Goal: Transaction & Acquisition: Purchase product/service

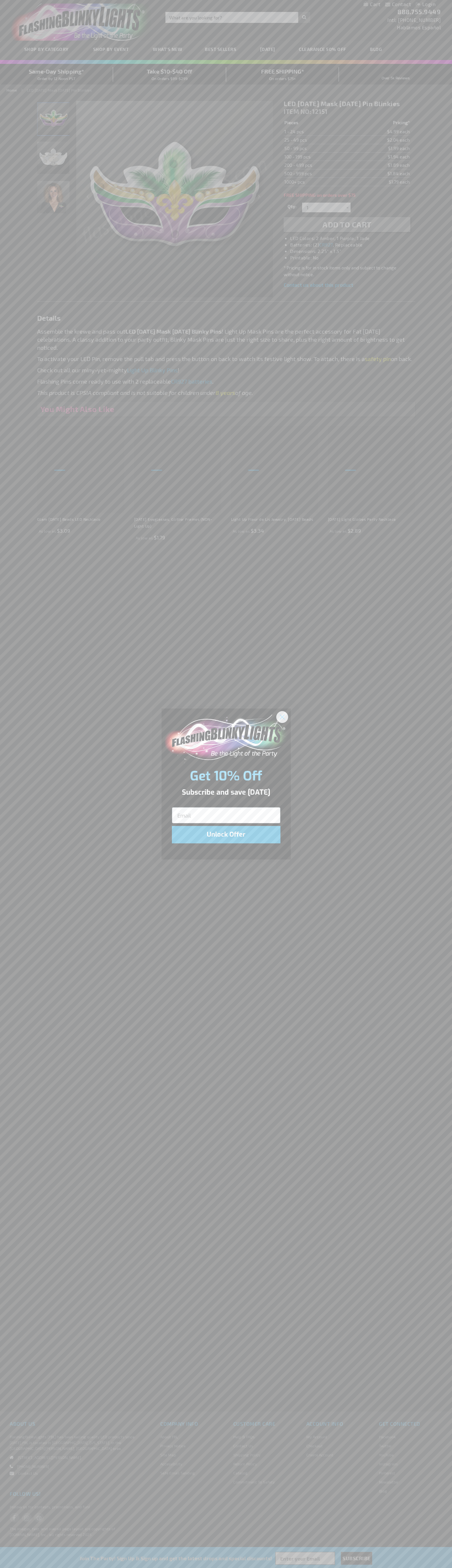
click at [282, 716] on icon "Close dialog" at bounding box center [281, 716] width 4 height 4
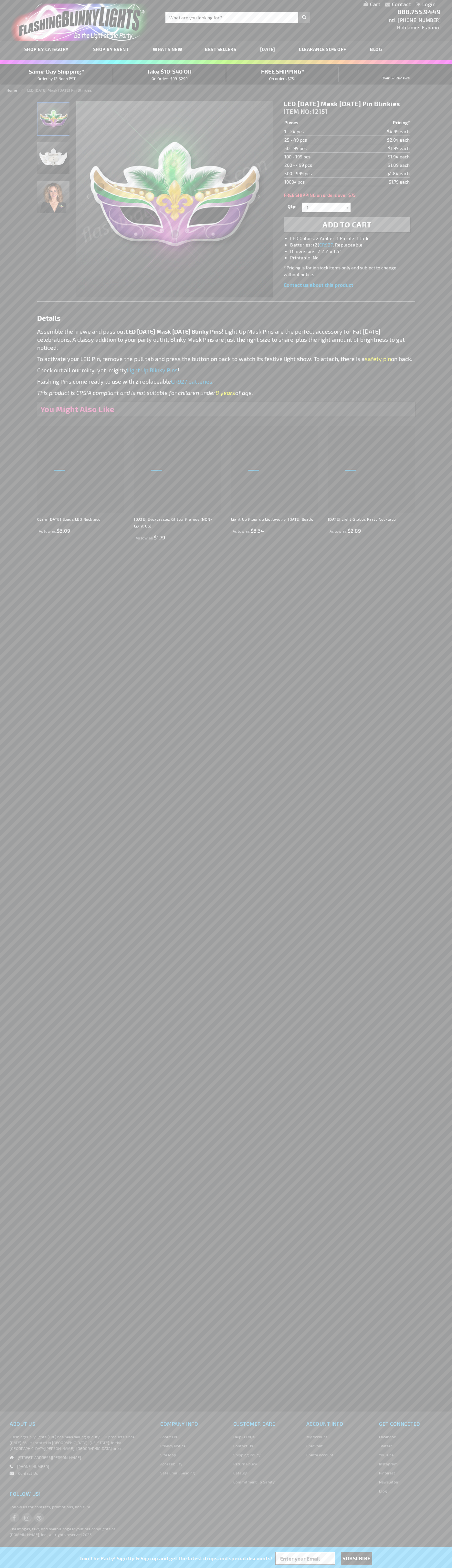
click at [347, 229] on span "Add to Cart" at bounding box center [347, 224] width 49 height 9
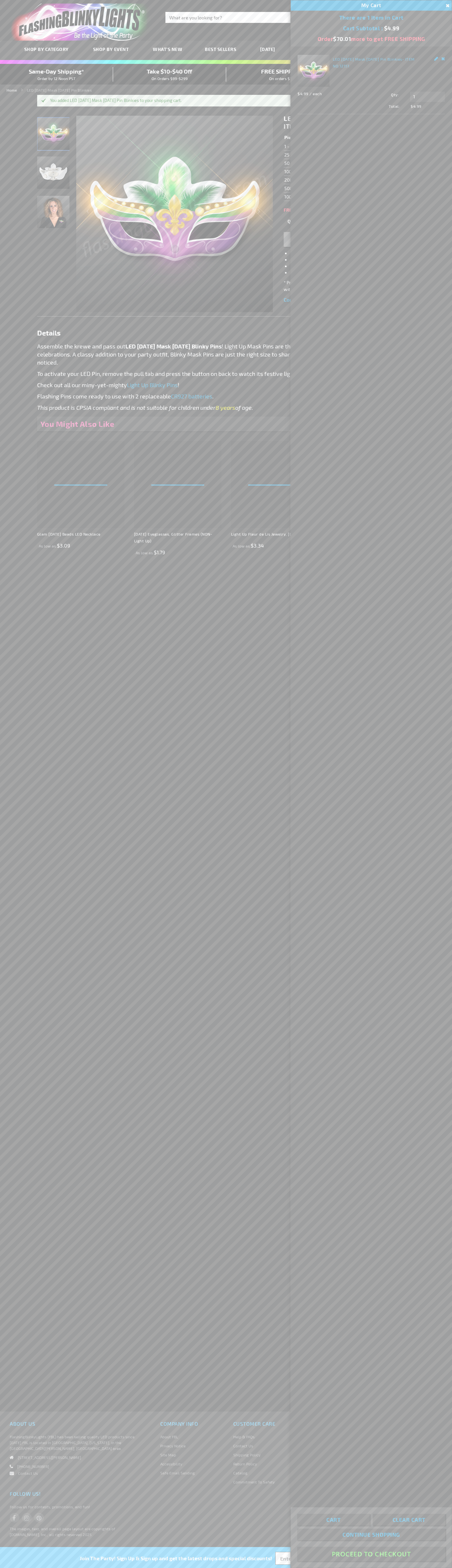
click at [371, 1554] on button "Proceed To Checkout" at bounding box center [371, 1554] width 148 height 15
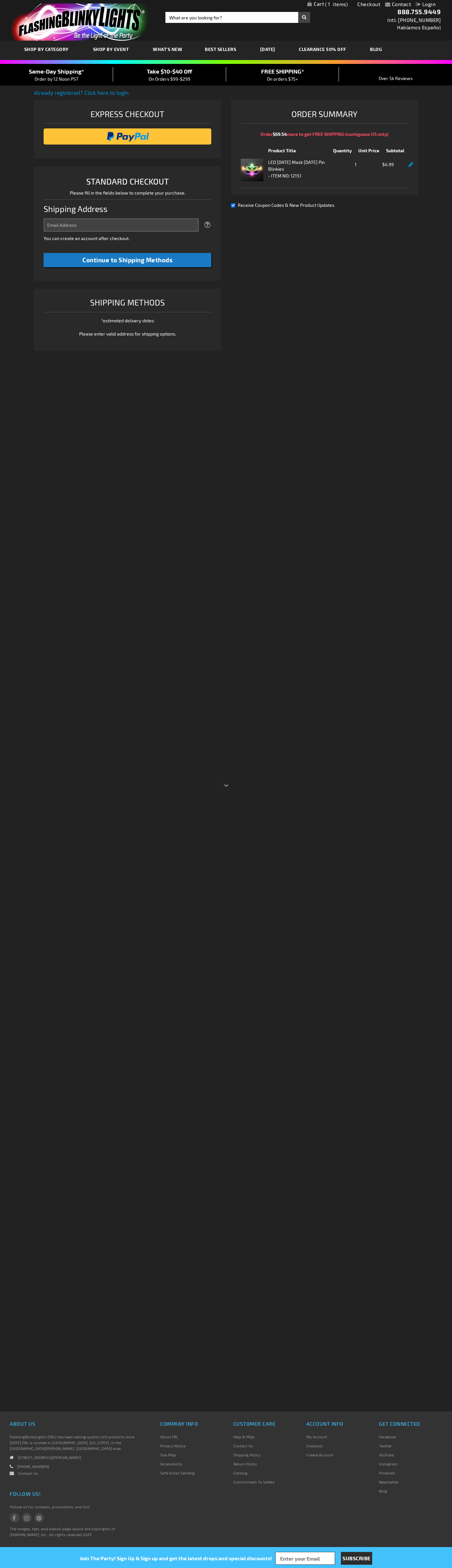
select select "US"
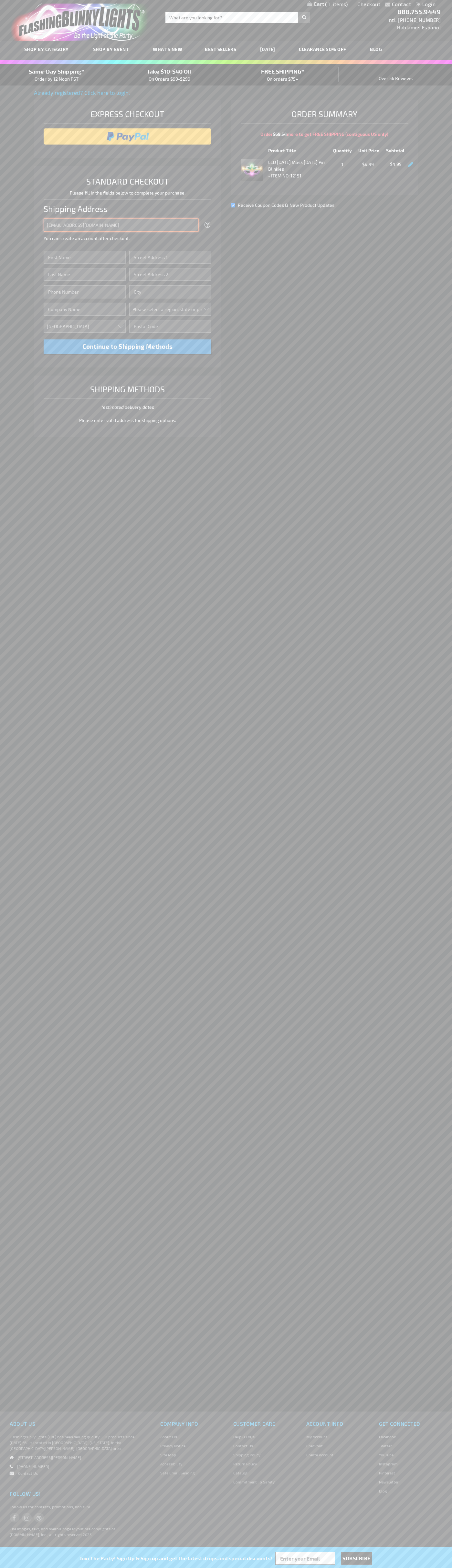
type input "johnsmith005@storebotmail.joonix.net"
type input "John"
type input "201 S. Division St. McKinley Towne Center"
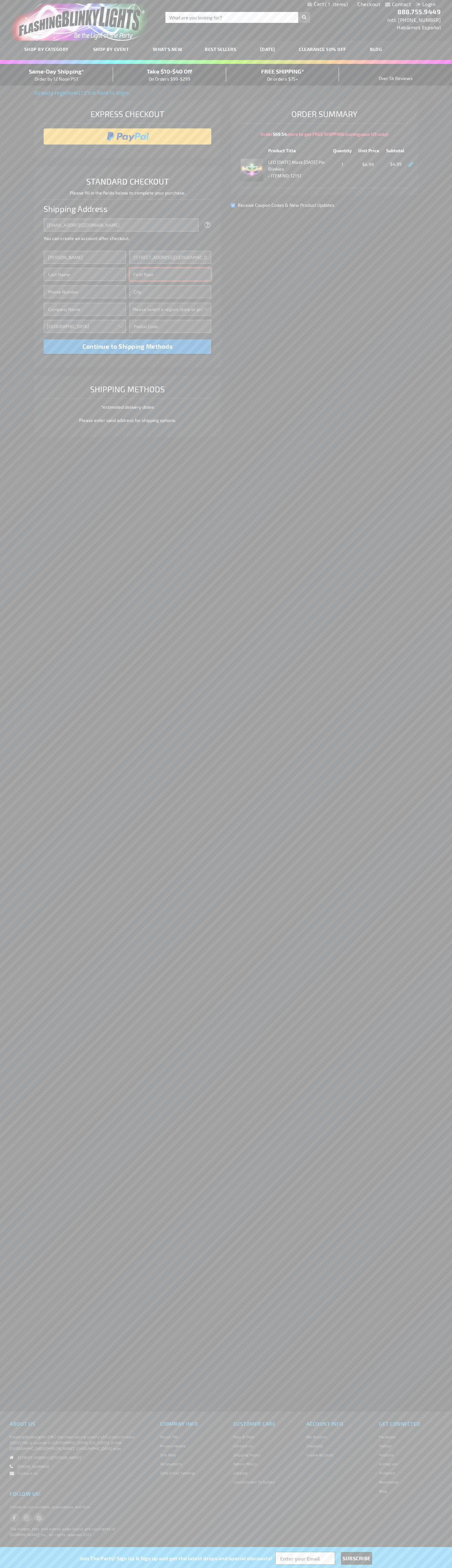
type input "First floor"
type input "ann arbor"
select select "33"
type input "48104"
type input "Smith"
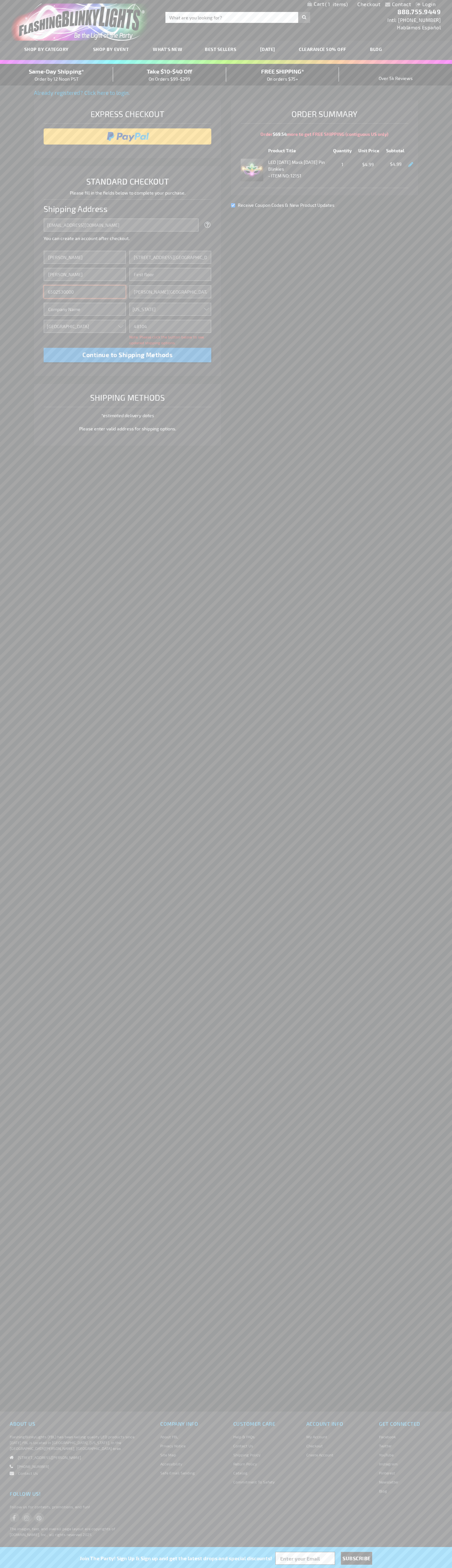
type input "6502530000"
type input "John Smith"
click at [57, 75] on div "Same-Day Shipping* Order by 12 Noon PST" at bounding box center [57, 74] width 113 height 15
click at [127, 136] on input "image" at bounding box center [127, 136] width 161 height 13
